Goal: Answer question/provide support: Share knowledge or assist other users

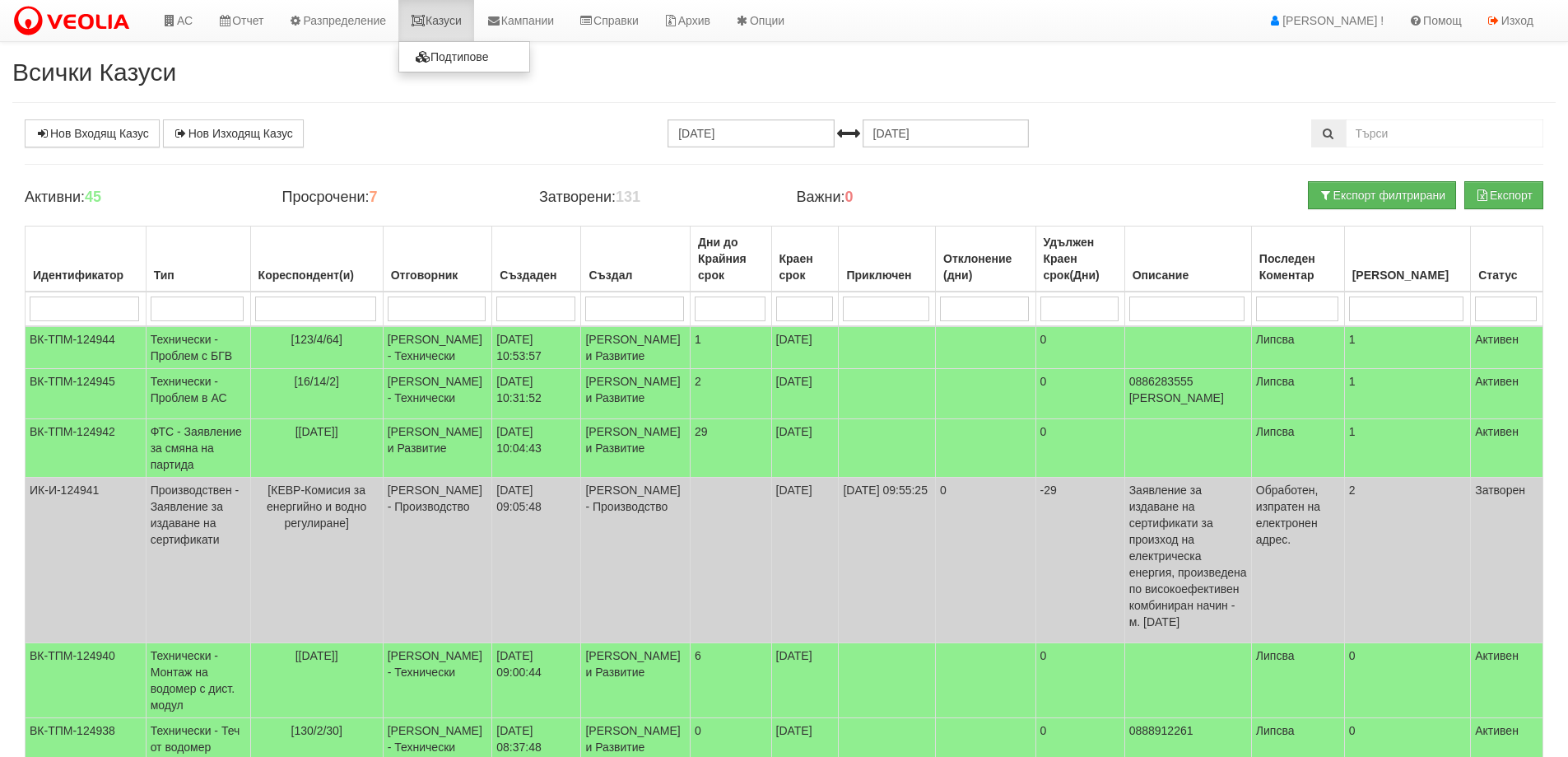
click at [464, 10] on link "Казуси" at bounding box center [436, 20] width 75 height 41
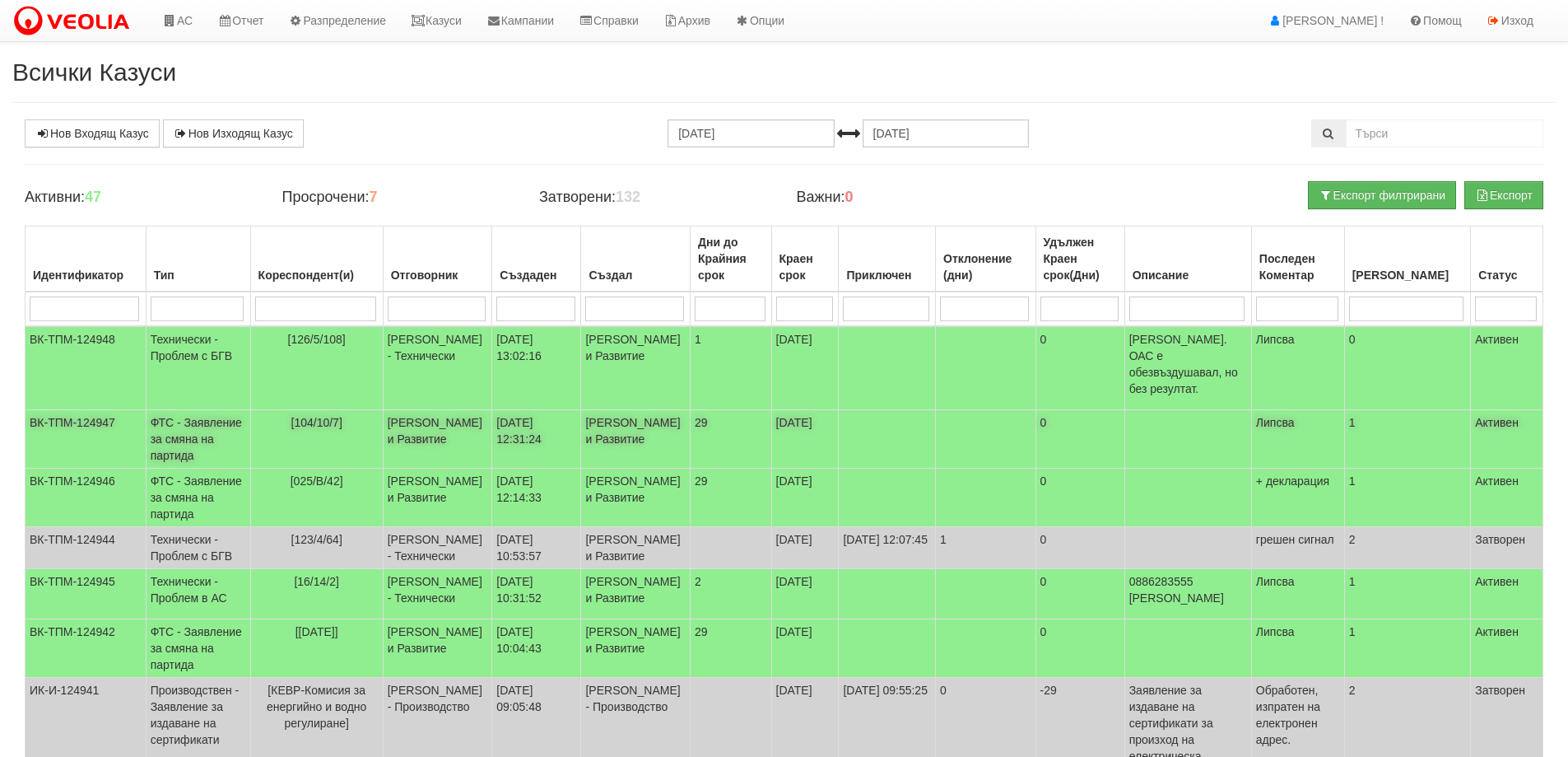
click at [186, 421] on td "ФТС - Заявление за смяна на партида" at bounding box center [197, 439] width 105 height 58
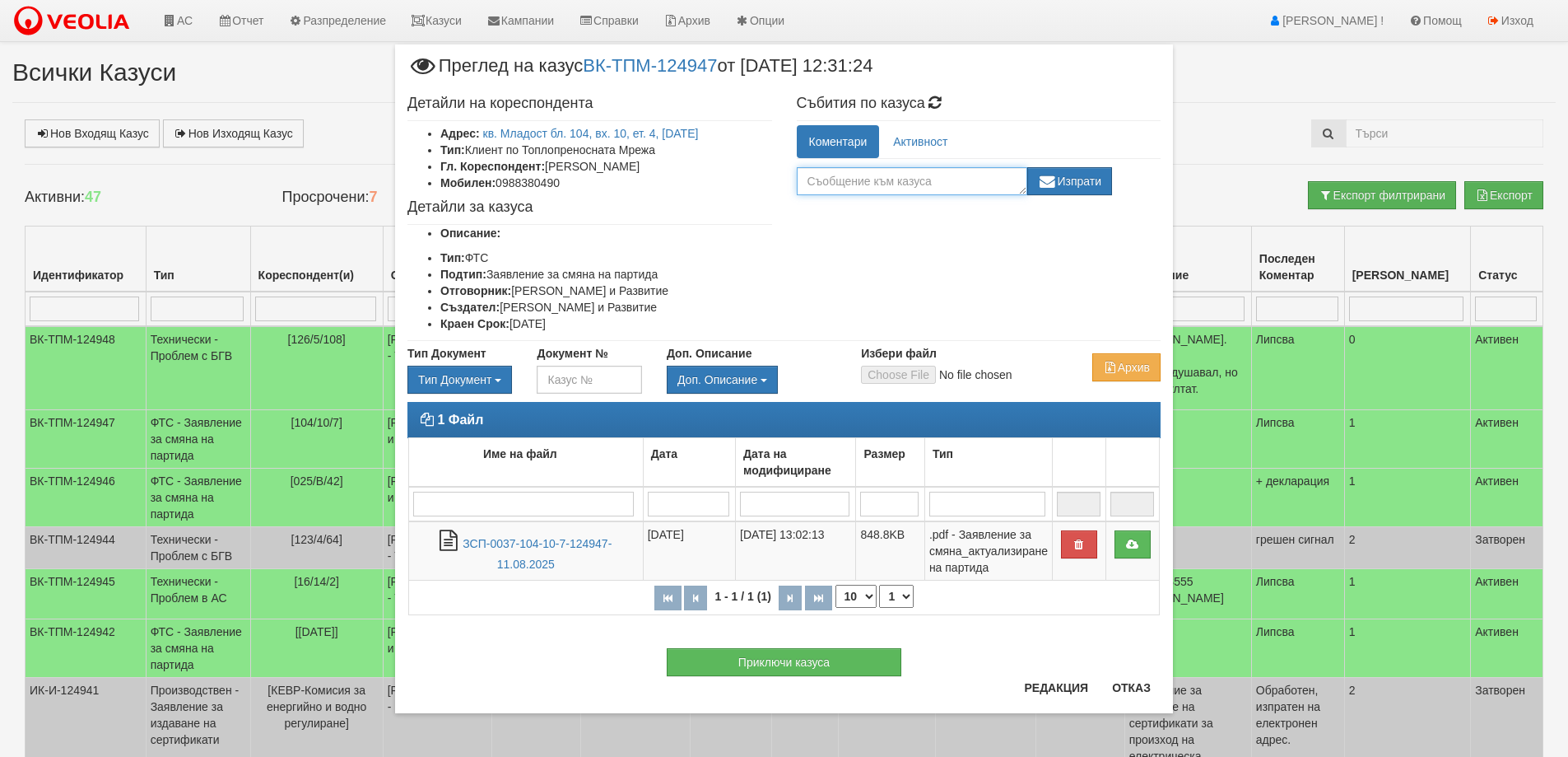
click at [826, 183] on textarea at bounding box center [911, 181] width 230 height 28
type textarea "+ декларация кл. платформа"
click at [1073, 178] on button "Изпрати" at bounding box center [1070, 181] width 85 height 28
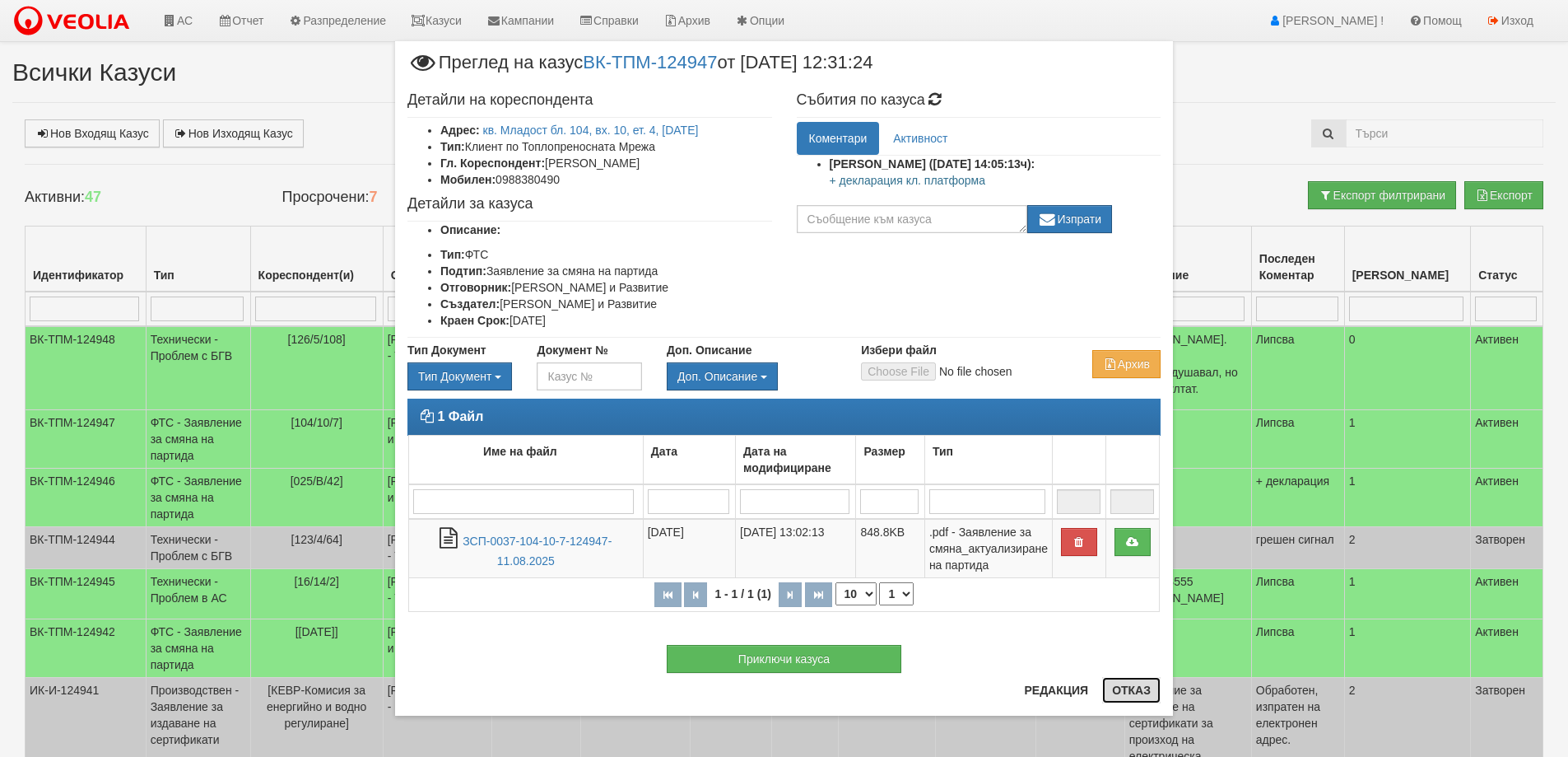
click at [1139, 684] on button "Отказ" at bounding box center [1131, 690] width 58 height 26
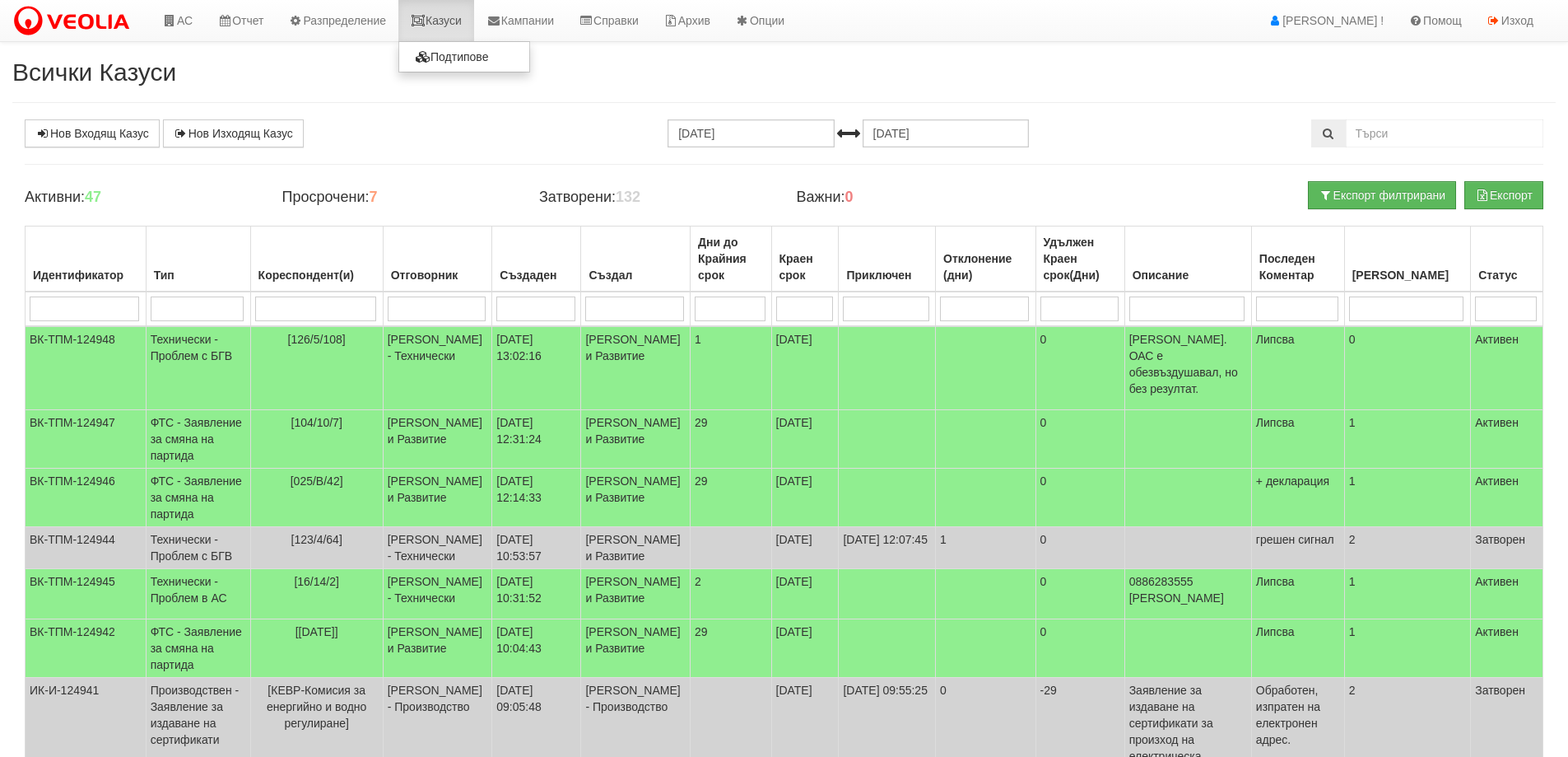
click at [459, 13] on link "Казуси" at bounding box center [436, 20] width 75 height 41
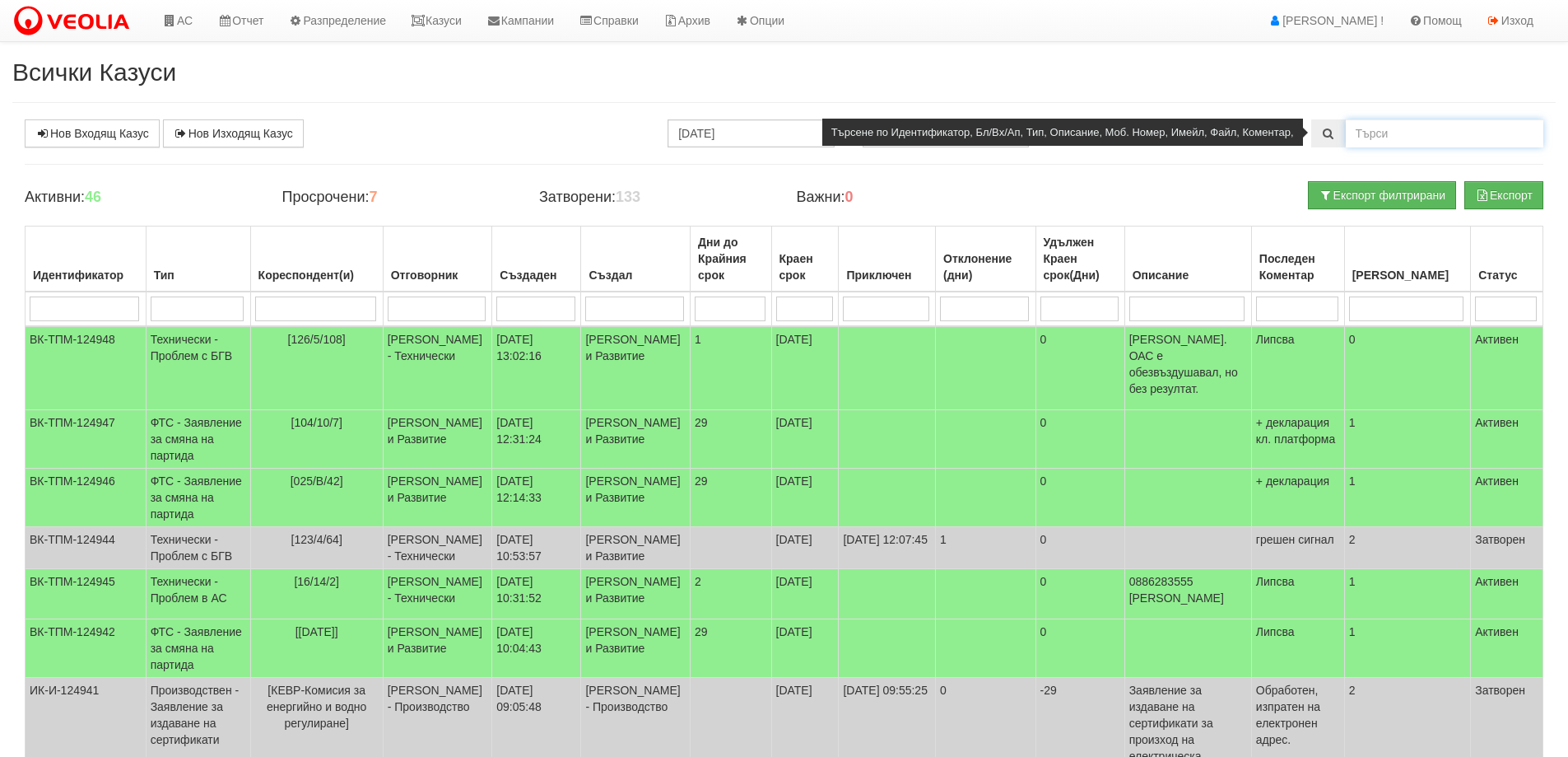
click at [1453, 134] on input "text" at bounding box center [1444, 133] width 197 height 28
type input "126/5/108"
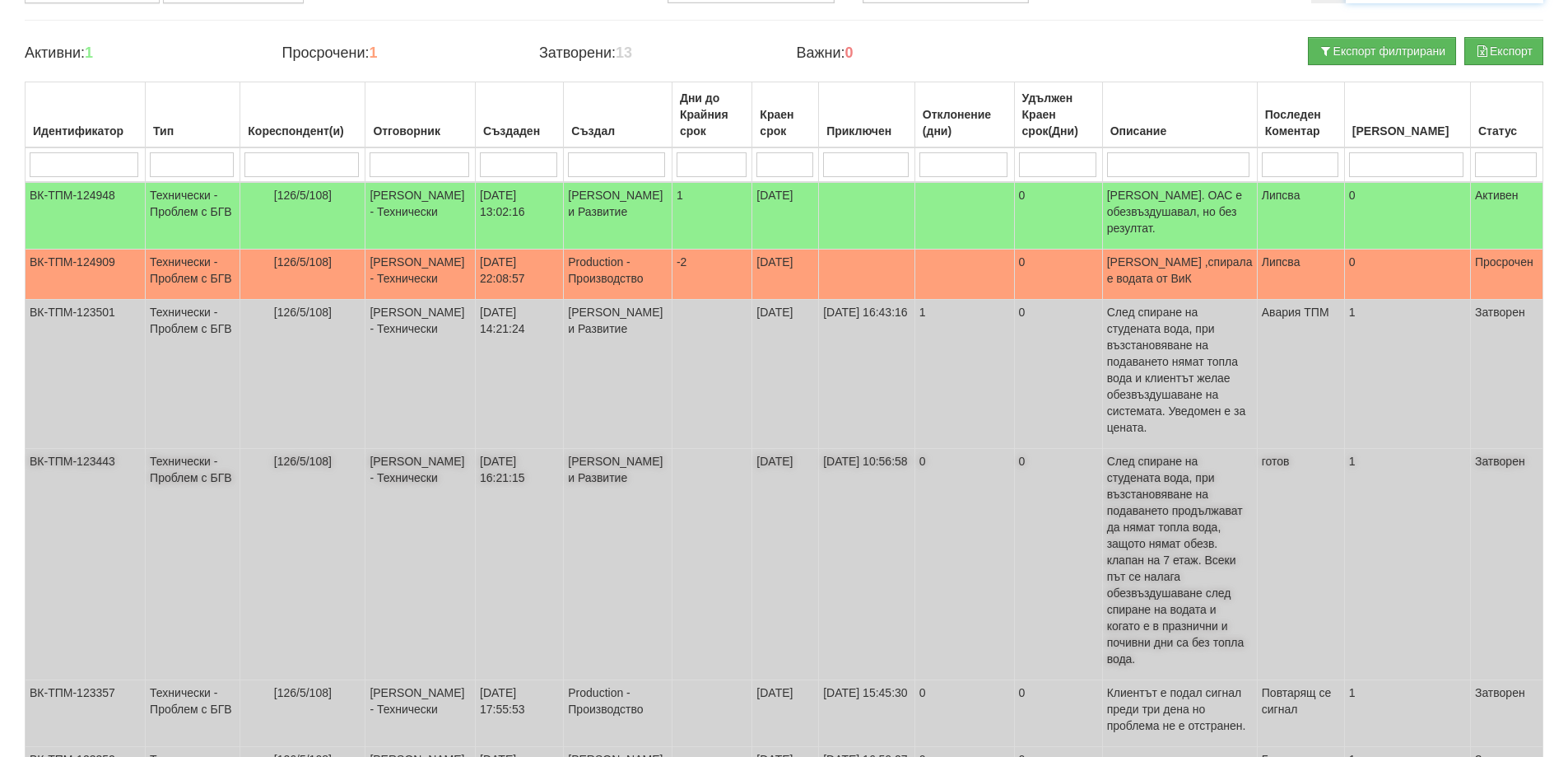
scroll to position [165, 0]
